Goal: Task Accomplishment & Management: Manage account settings

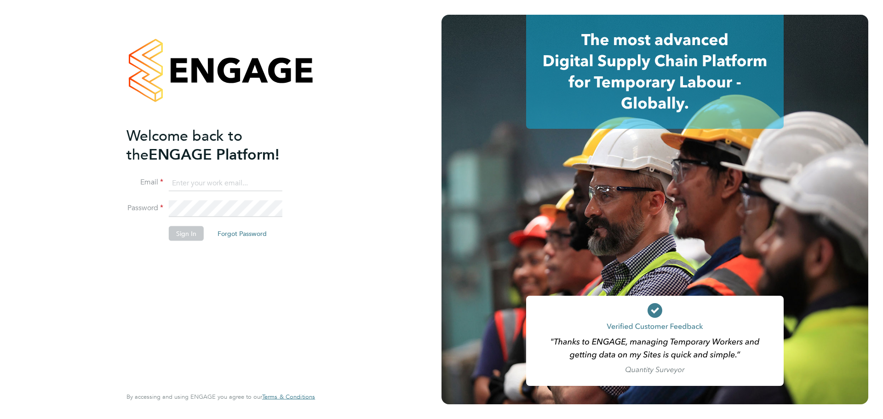
type input "jamie.evenden@wates.co.uk"
click at [202, 232] on button "Sign In" at bounding box center [186, 233] width 35 height 15
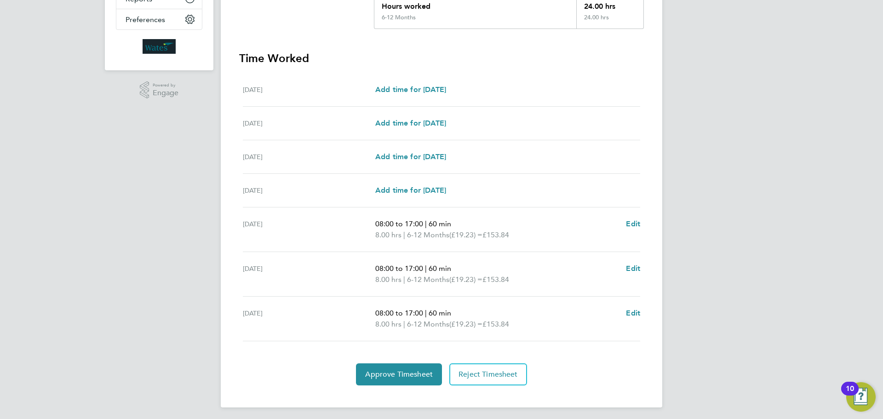
scroll to position [224, 0]
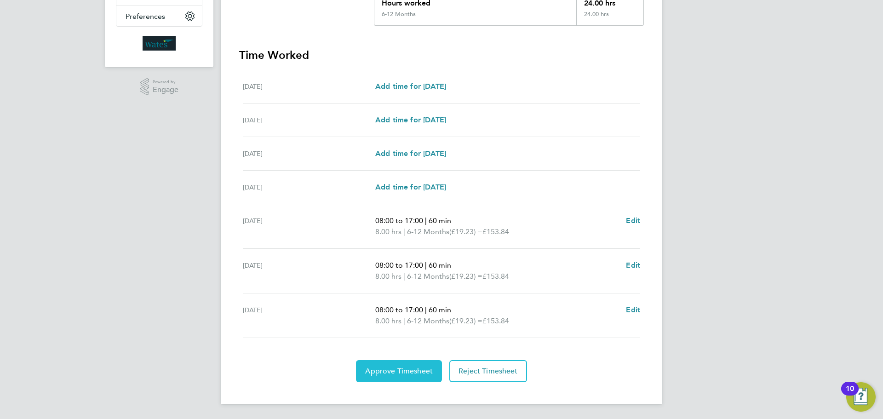
click at [418, 369] on span "Approve Timesheet" at bounding box center [399, 371] width 68 height 9
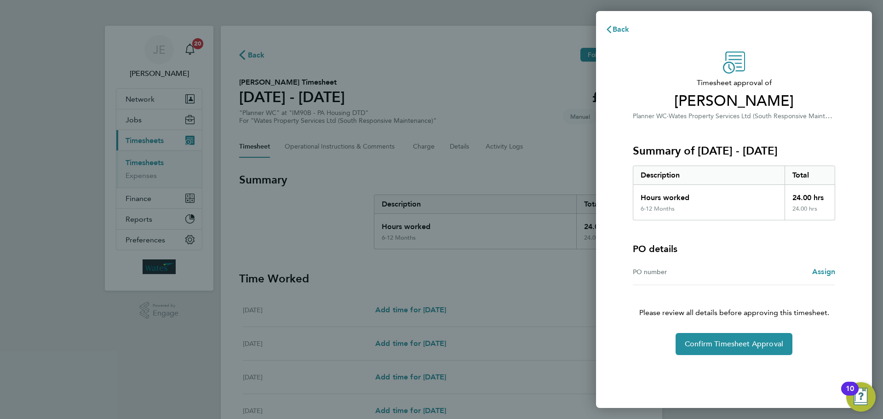
click at [734, 358] on div "Timesheet approval of [PERSON_NAME] WC · Wates Property Services Ltd (South Res…" at bounding box center [734, 224] width 276 height 368
click at [745, 351] on button "Confirm Timesheet Approval" at bounding box center [734, 344] width 117 height 22
